Goal: Task Accomplishment & Management: Manage account settings

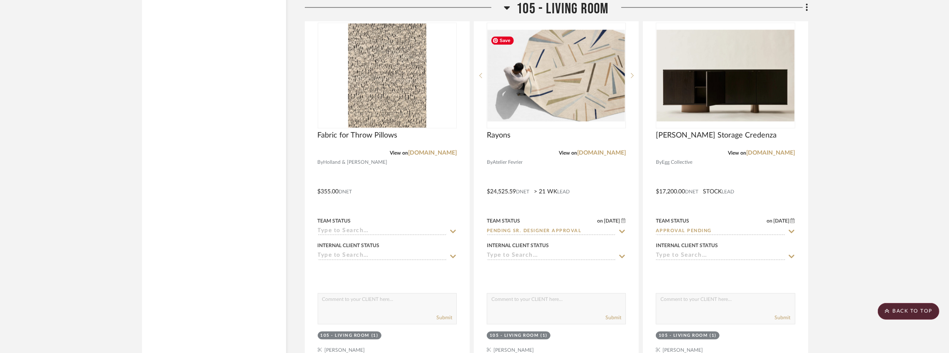
scroll to position [4643, 0]
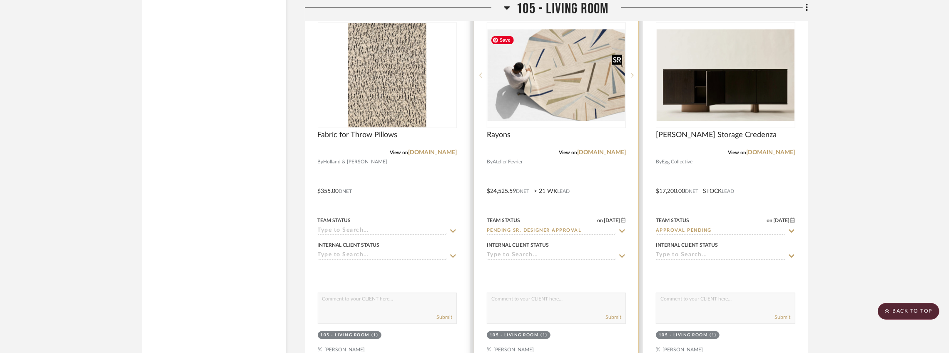
click at [584, 111] on img "0" at bounding box center [556, 75] width 137 height 92
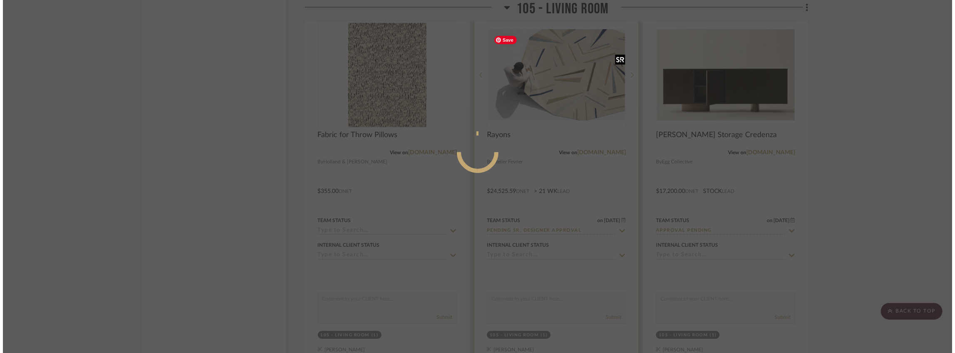
scroll to position [0, 0]
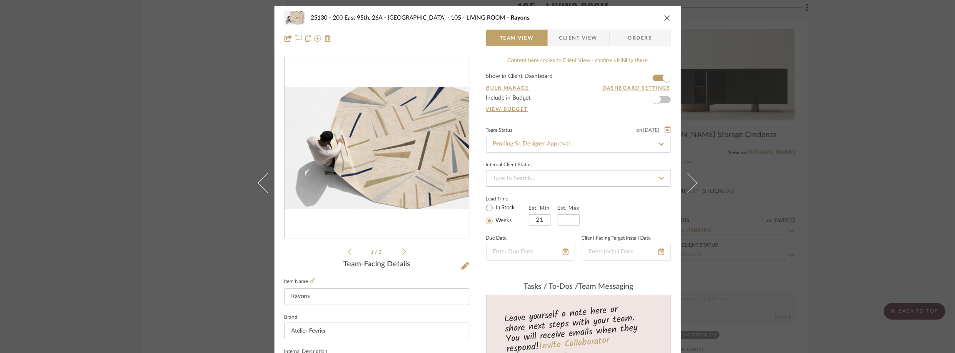
click at [399, 252] on li "1 / 3" at bounding box center [376, 252] width 51 height 10
click at [402, 251] on icon at bounding box center [404, 251] width 4 height 7
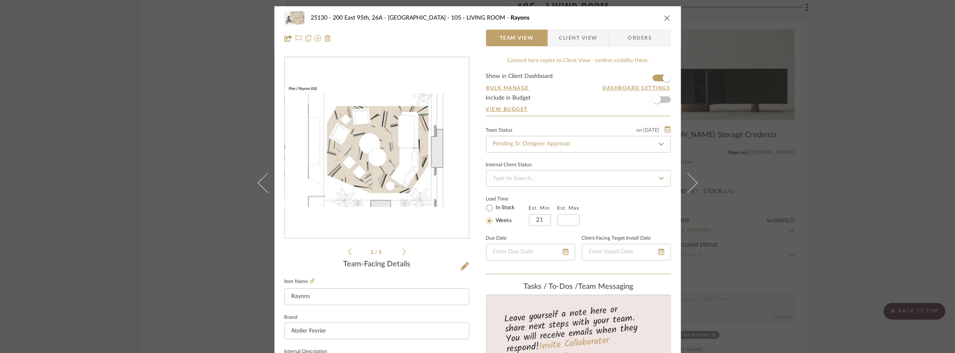
click at [402, 251] on icon at bounding box center [404, 251] width 4 height 7
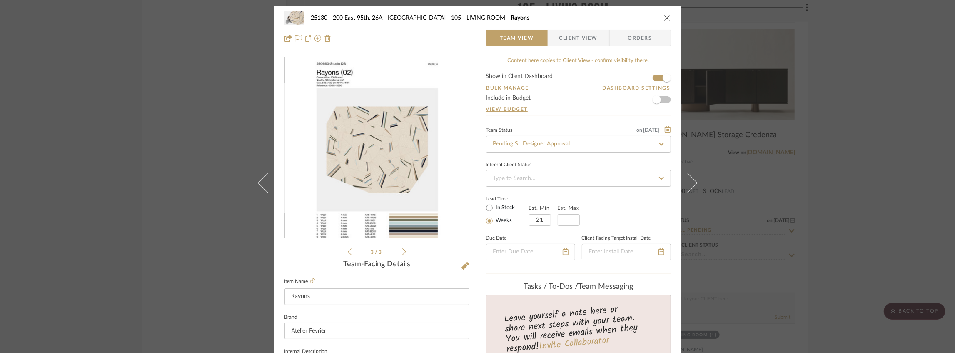
click at [348, 252] on icon at bounding box center [350, 251] width 4 height 7
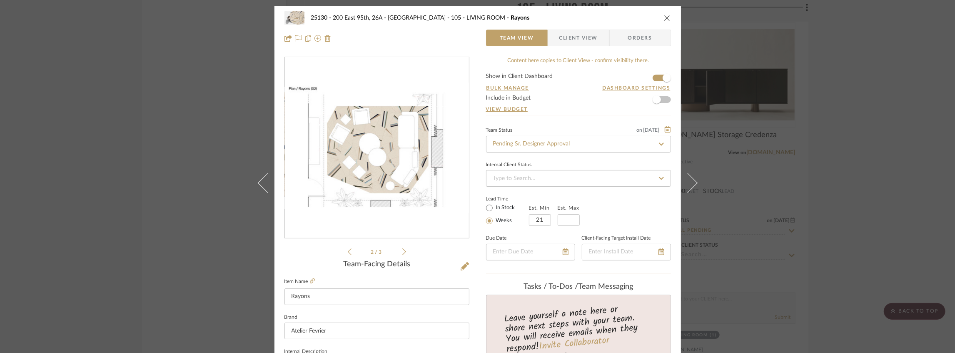
click at [348, 252] on icon at bounding box center [350, 251] width 4 height 7
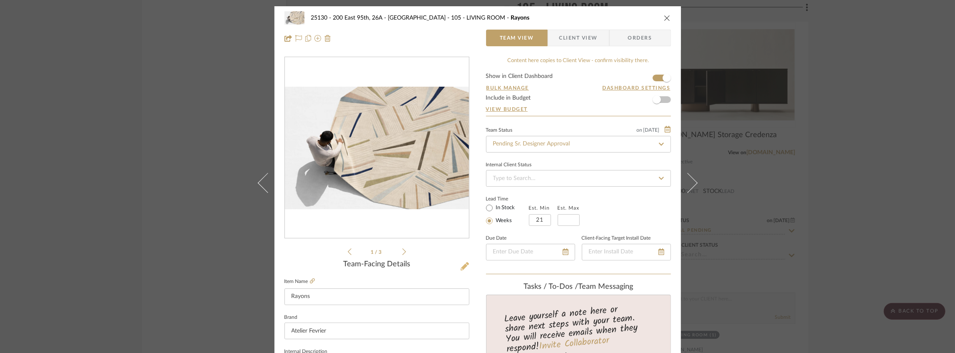
click at [461, 265] on icon at bounding box center [465, 266] width 8 height 8
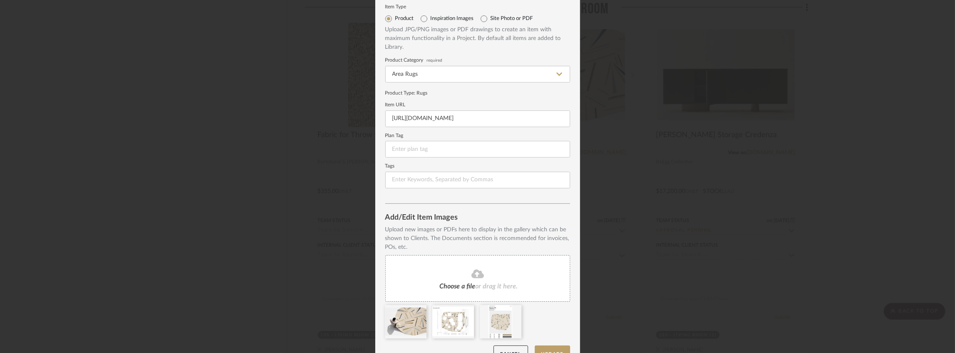
scroll to position [43, 0]
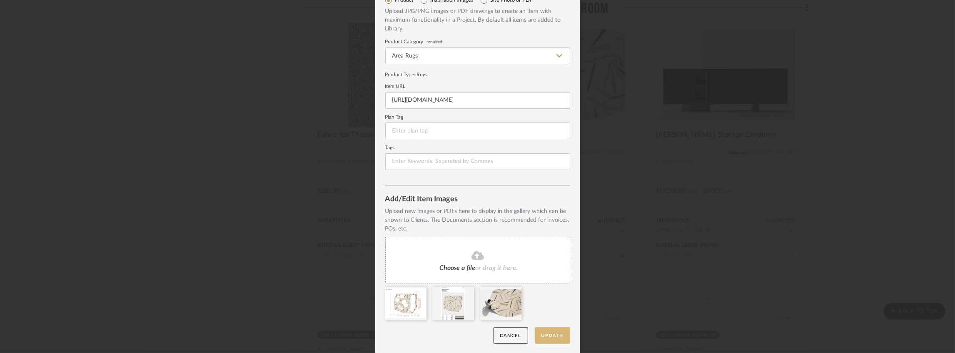
click at [548, 332] on button "Update" at bounding box center [552, 335] width 35 height 17
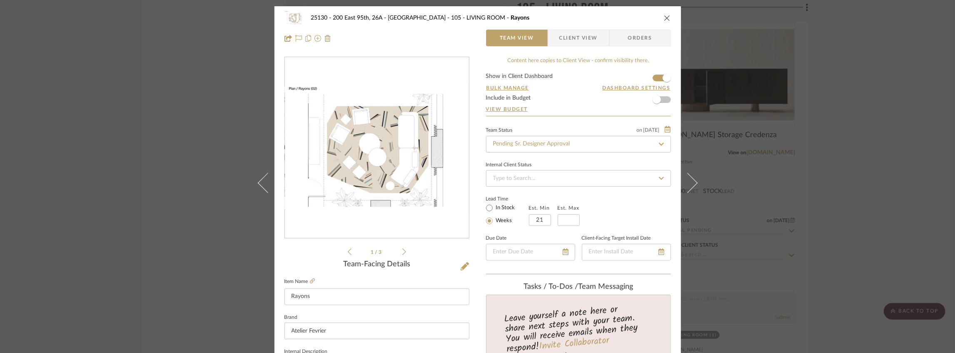
click at [579, 42] on span "Client View" at bounding box center [578, 38] width 38 height 17
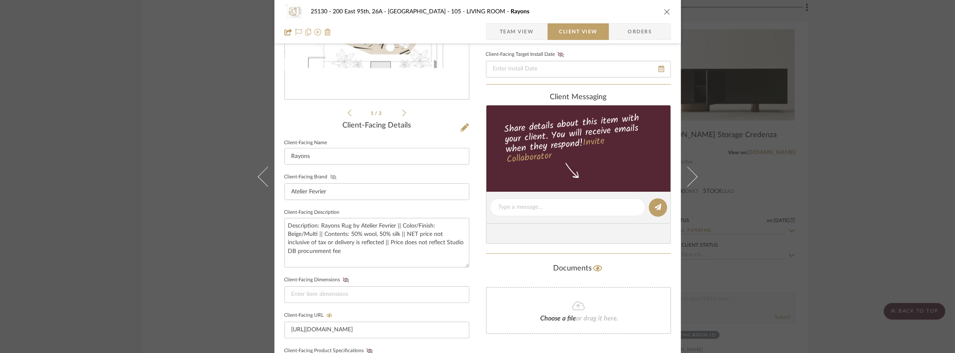
click at [330, 175] on icon at bounding box center [333, 176] width 6 height 5
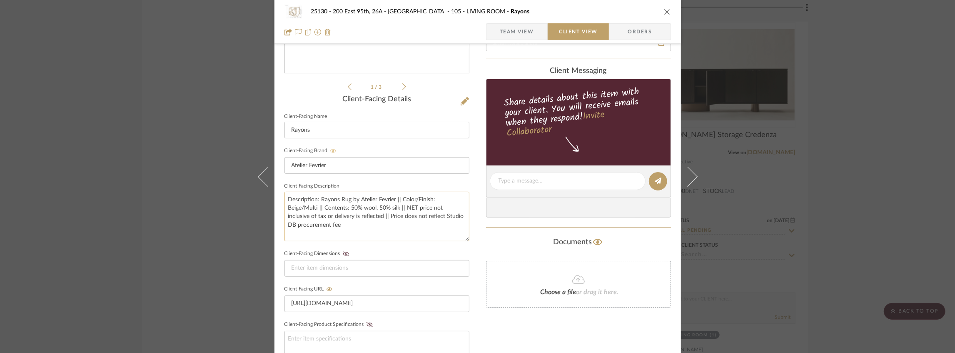
scroll to position [194, 0]
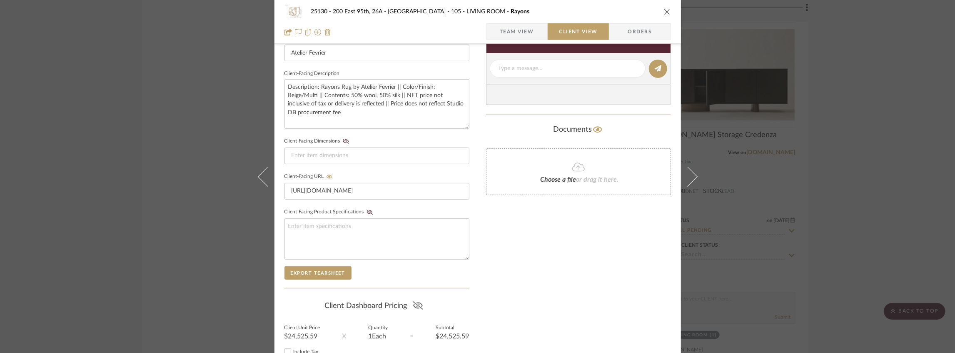
click at [413, 301] on icon at bounding box center [418, 305] width 10 height 8
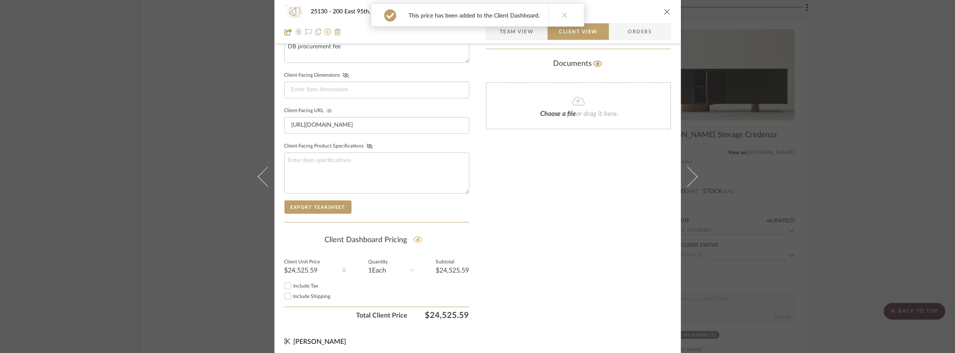
scroll to position [344, 0]
click at [296, 286] on div "Include Tax" at bounding box center [376, 285] width 185 height 10
click at [298, 283] on span "Include Tax" at bounding box center [306, 285] width 25 height 5
click at [293, 283] on input "Include Tax" at bounding box center [288, 285] width 10 height 10
checkbox input "false"
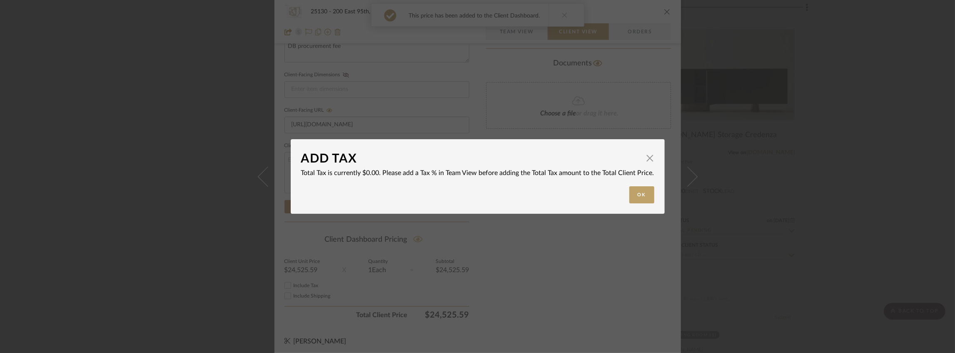
click at [299, 291] on div "ADD TAX × Total Tax is currently $0.00. Please add a Tax % in Team View before …" at bounding box center [477, 176] width 955 height 353
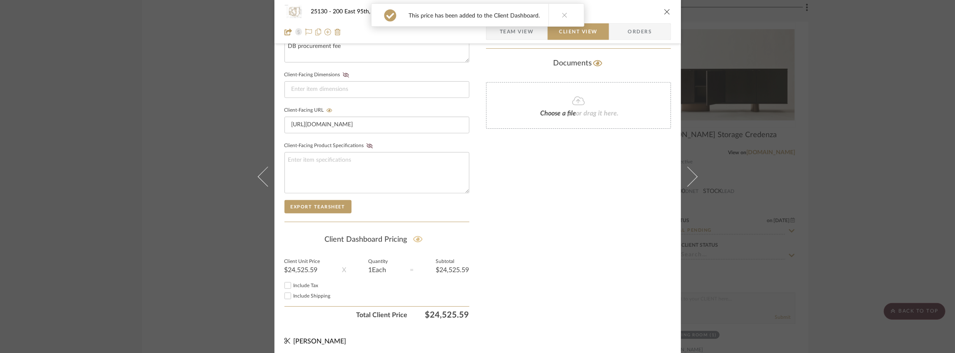
click at [299, 293] on span "Include Shipping" at bounding box center [312, 295] width 37 height 5
click at [293, 293] on input "Include Shipping" at bounding box center [288, 296] width 10 height 10
checkbox input "false"
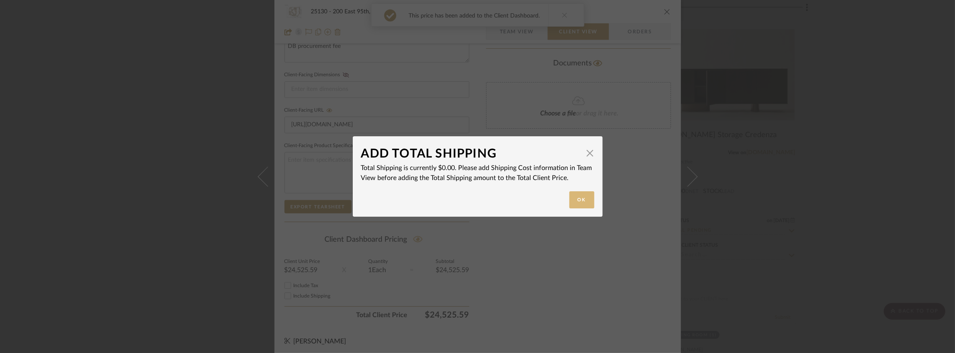
drag, startPoint x: 593, startPoint y: 203, endPoint x: 582, endPoint y: 199, distance: 11.6
click at [591, 201] on dialog-content "ADD TOTAL SHIPPING × Total Shipping is currently $0.00. Please add Shipping Cos…" at bounding box center [478, 176] width 250 height 80
click at [582, 199] on button "Ok" at bounding box center [581, 199] width 25 height 17
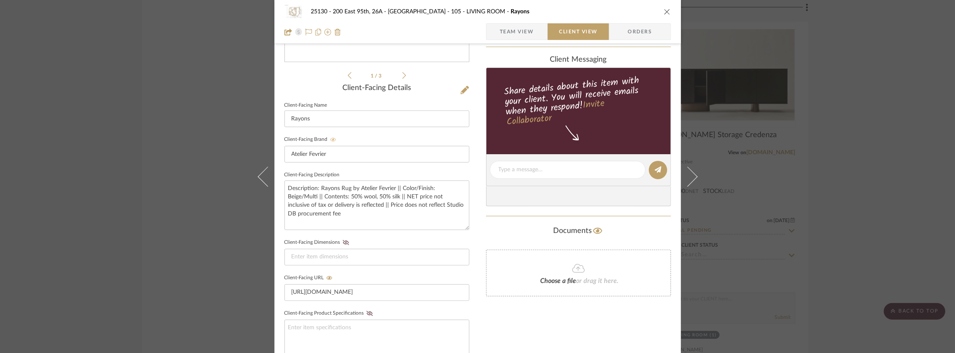
scroll to position [94, 0]
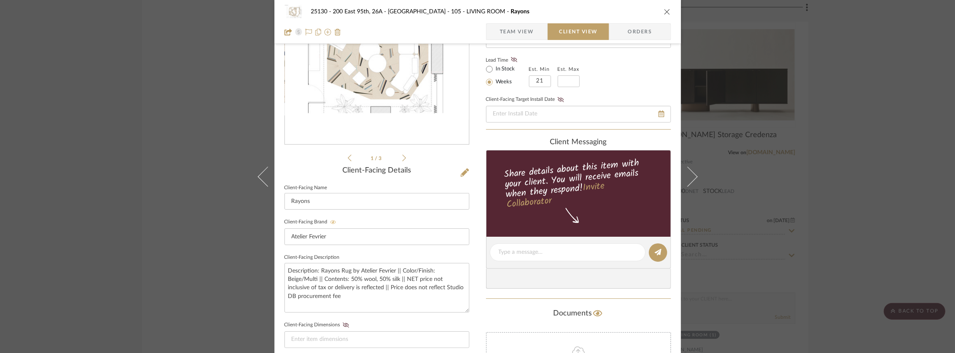
click at [519, 34] on span "Team View" at bounding box center [517, 31] width 34 height 17
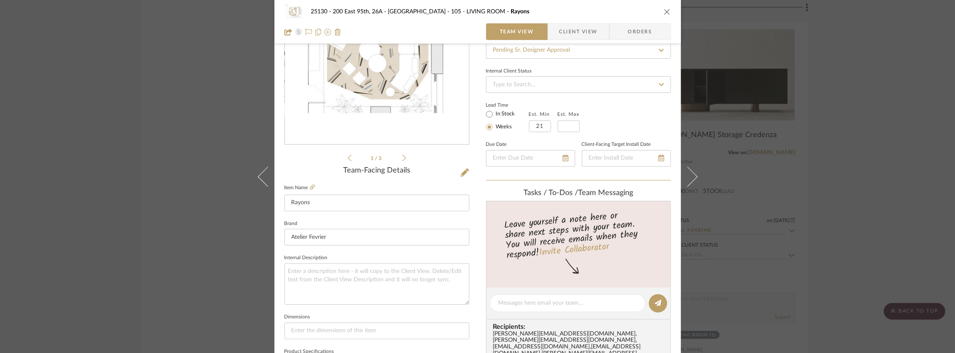
scroll to position [0, 0]
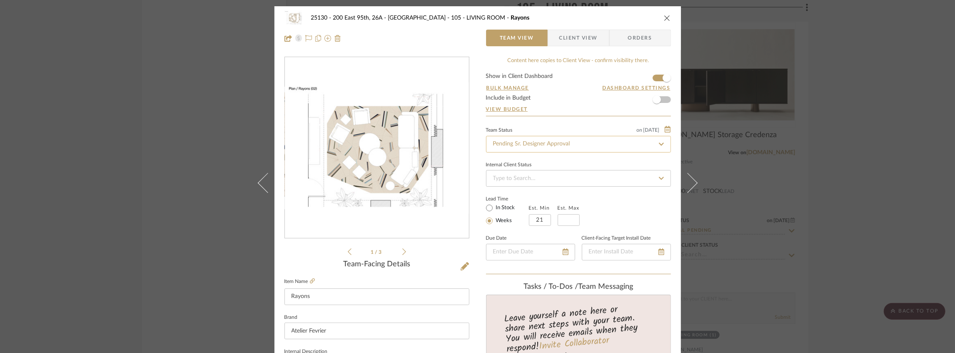
click at [546, 139] on input "Pending Sr. Designer Approval" at bounding box center [578, 144] width 185 height 17
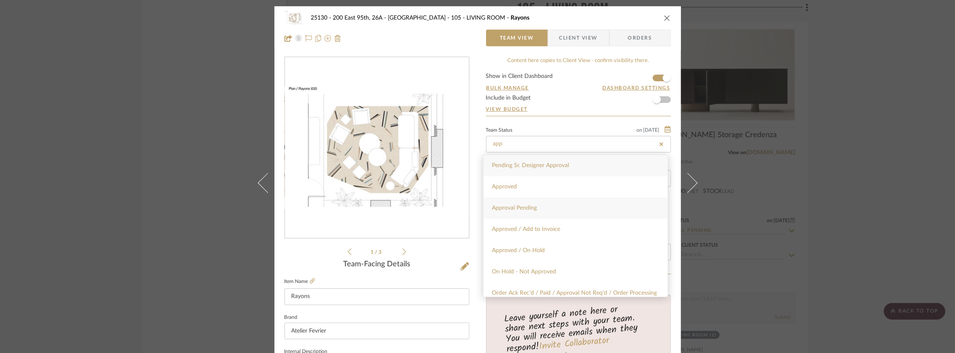
click at [549, 202] on div "Approval Pending" at bounding box center [575, 207] width 184 height 21
type input "Approval Pending"
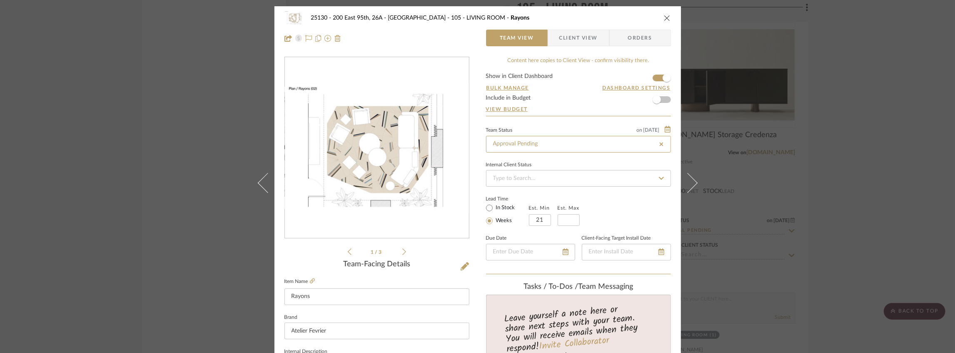
type input "Approval Pending"
click at [562, 39] on span "Client View" at bounding box center [578, 38] width 38 height 17
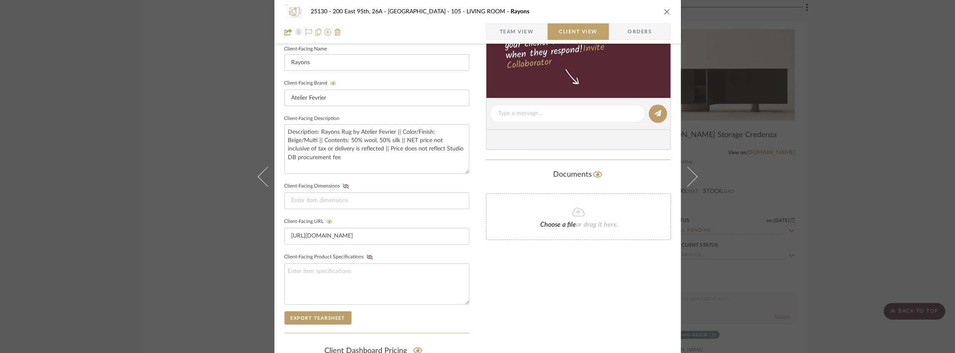
scroll to position [149, 0]
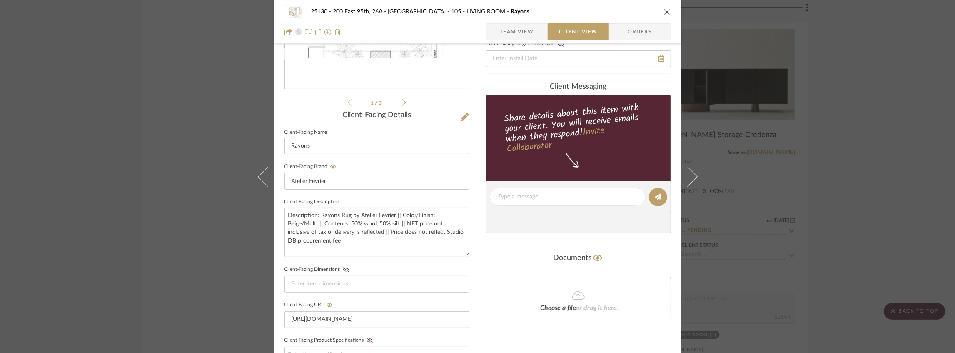
click at [664, 9] on icon "close" at bounding box center [667, 11] width 7 height 7
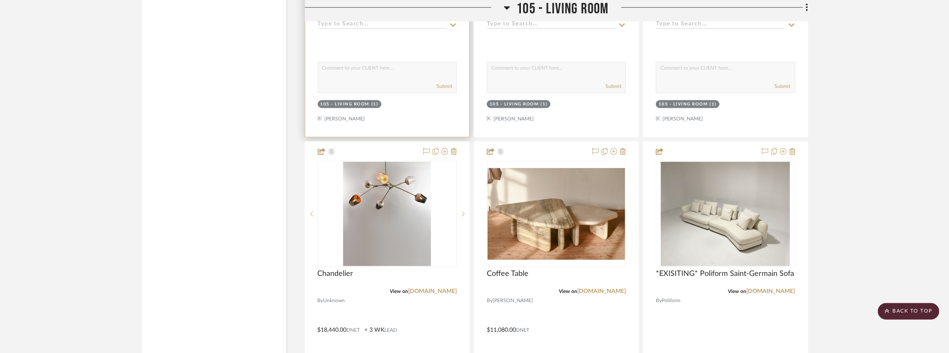
scroll to position [4969, 0]
